Goal: Check status: Check status

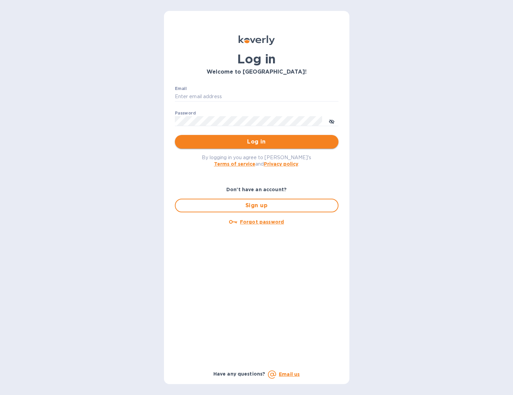
type input "[EMAIL_ADDRESS][DOMAIN_NAME]"
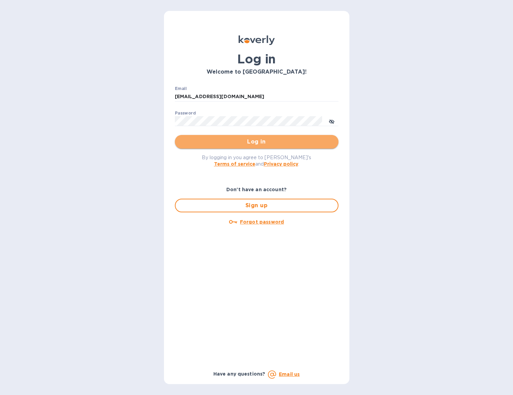
click at [250, 145] on span "Log in" at bounding box center [256, 142] width 153 height 8
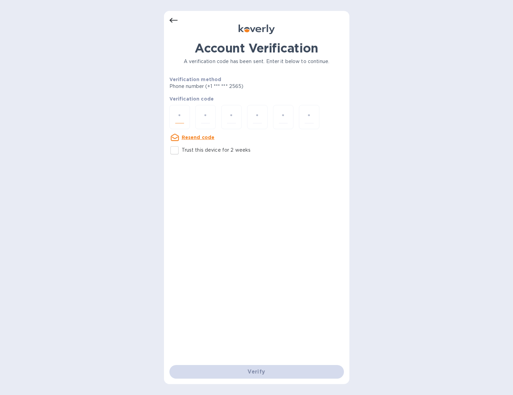
click at [177, 119] on input "number" at bounding box center [179, 117] width 9 height 13
type input "7"
type input "0"
type input "1"
type input "0"
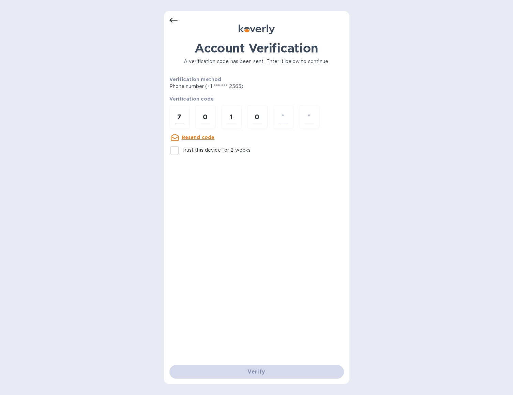
type input "2"
type input "6"
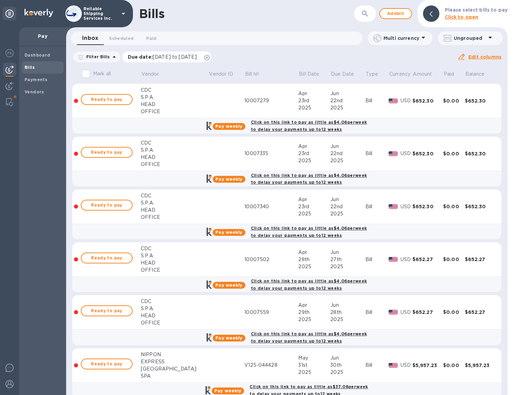
click at [210, 58] on icon at bounding box center [206, 57] width 5 height 5
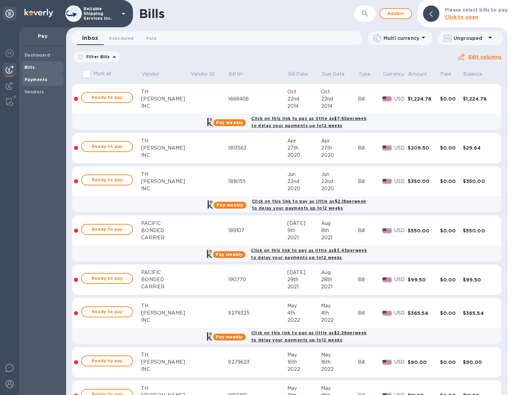
click at [30, 82] on span "Payments" at bounding box center [36, 79] width 23 height 7
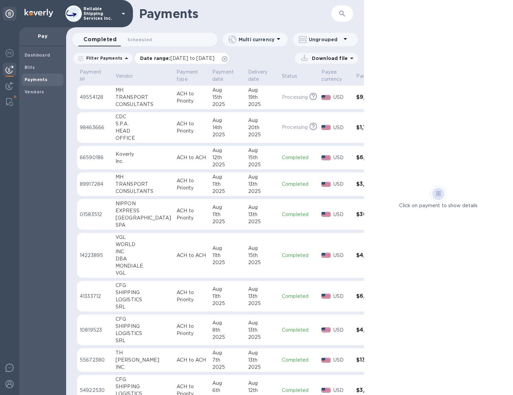
click at [228, 59] on icon at bounding box center [224, 58] width 5 height 5
click at [222, 130] on div "14th" at bounding box center [228, 127] width 30 height 7
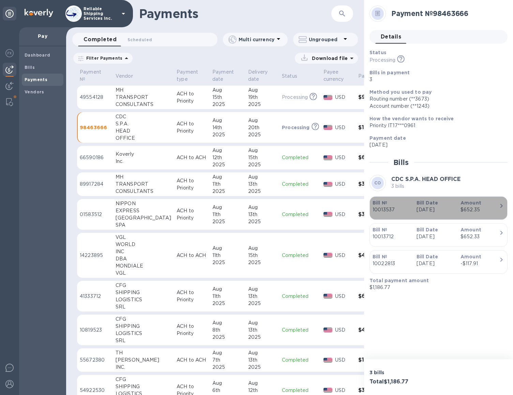
drag, startPoint x: 450, startPoint y: 76, endPoint x: 418, endPoint y: 205, distance: 133.1
click at [418, 205] on b "Bill Date" at bounding box center [427, 202] width 21 height 5
